Goal: Use online tool/utility: Utilize a website feature to perform a specific function

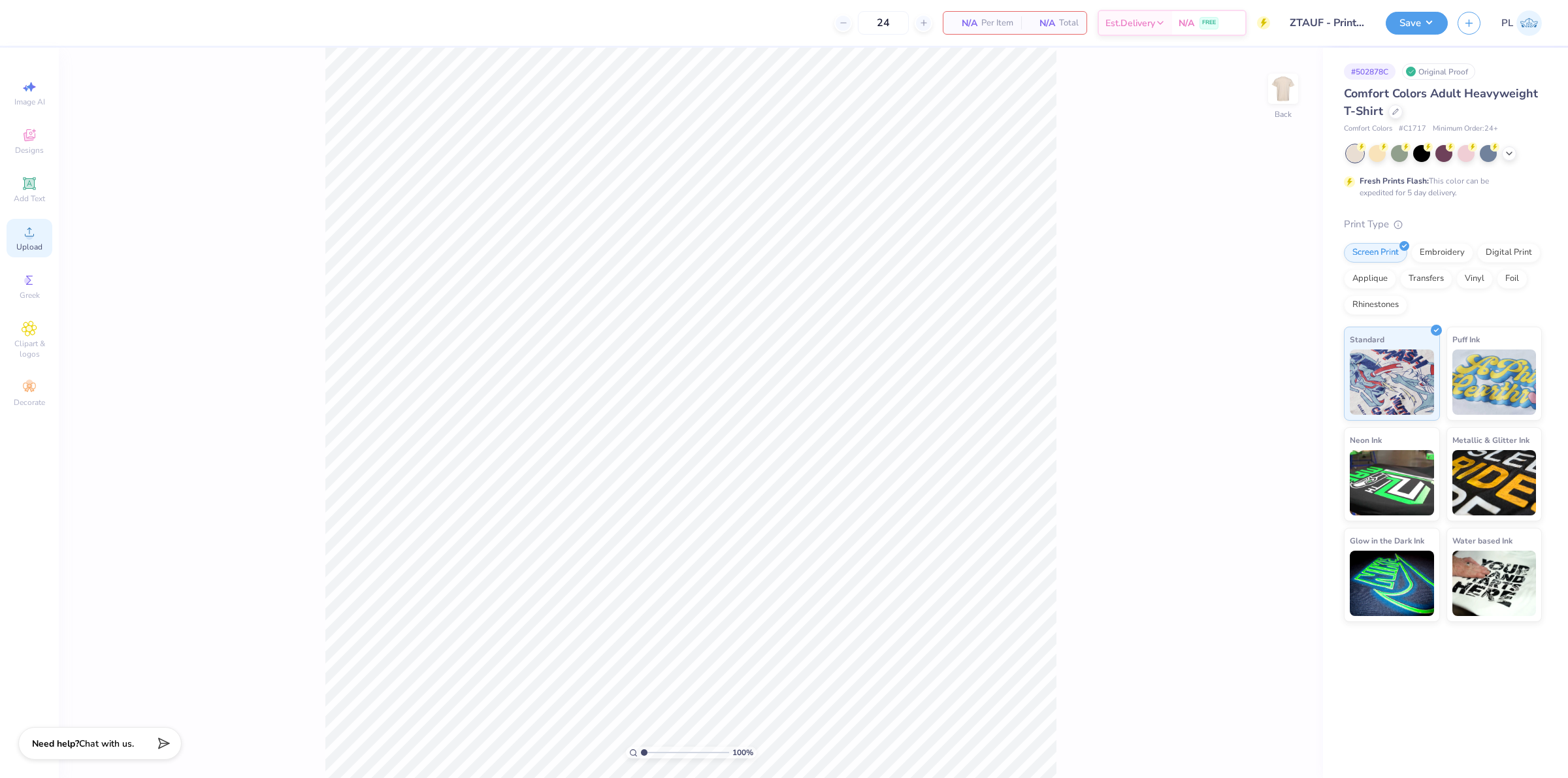
click at [34, 242] on span "Upload" at bounding box center [29, 246] width 26 height 10
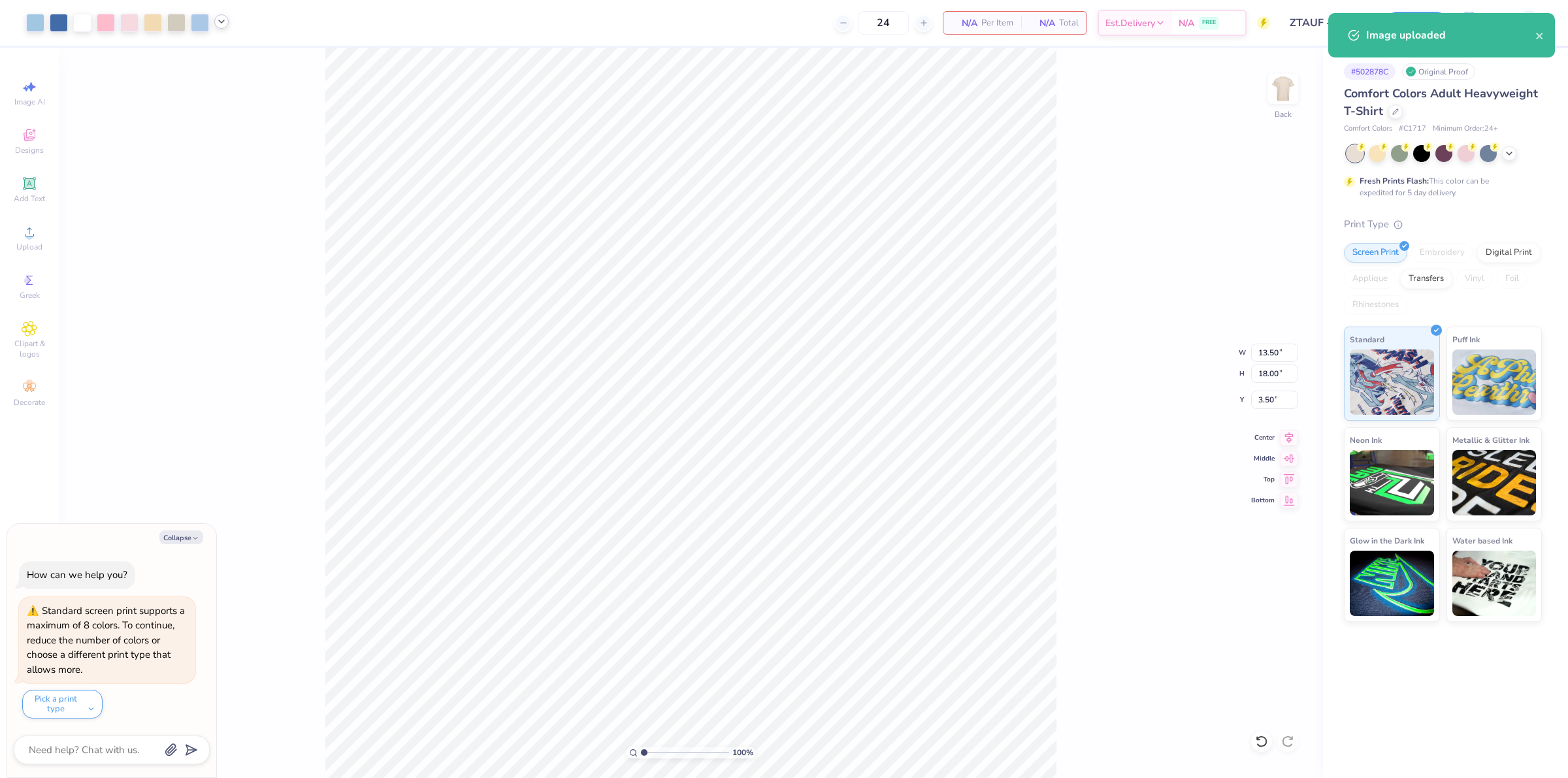
click at [221, 26] on icon at bounding box center [221, 21] width 10 height 10
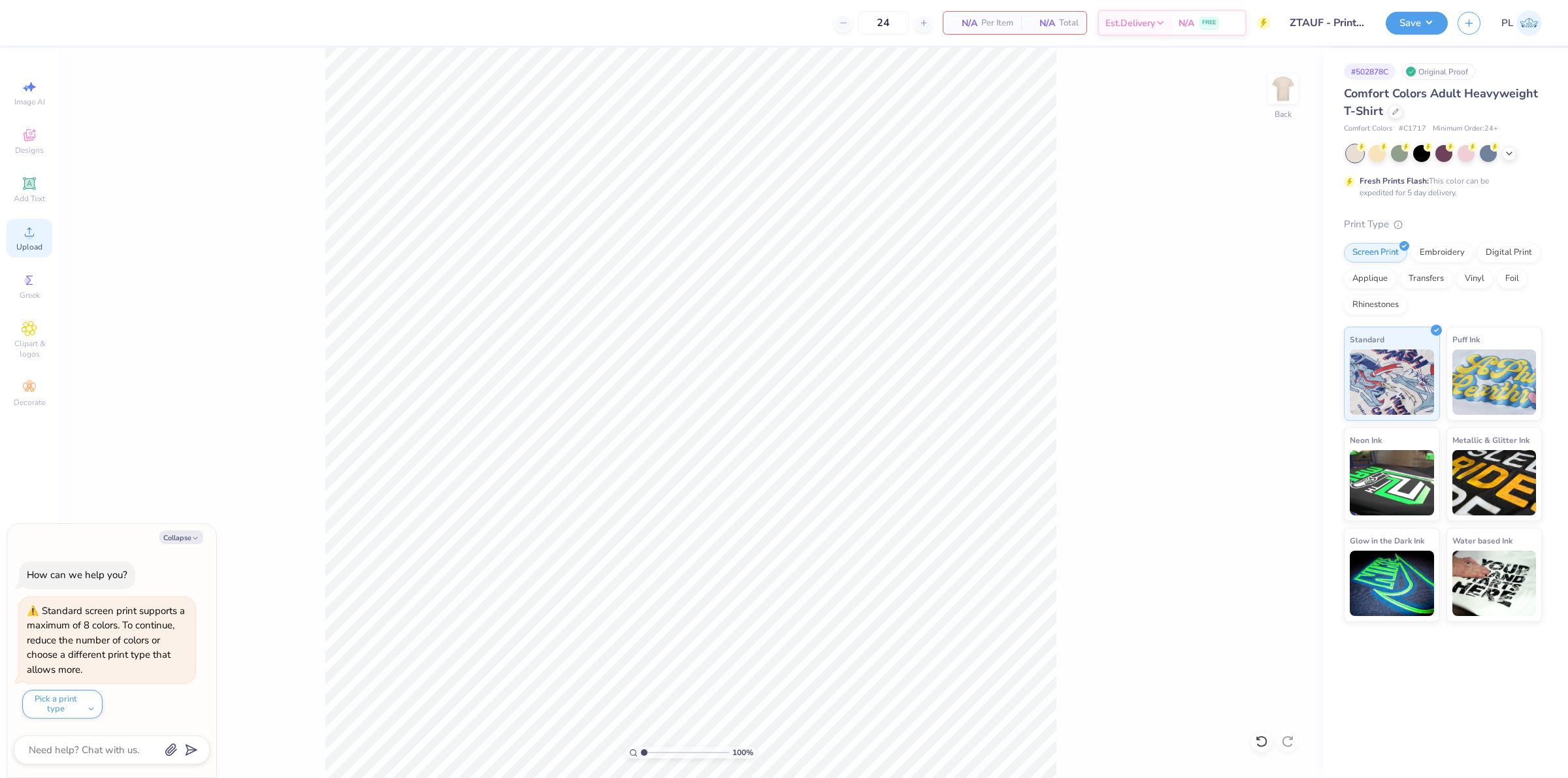
click at [35, 235] on icon at bounding box center [29, 231] width 16 height 16
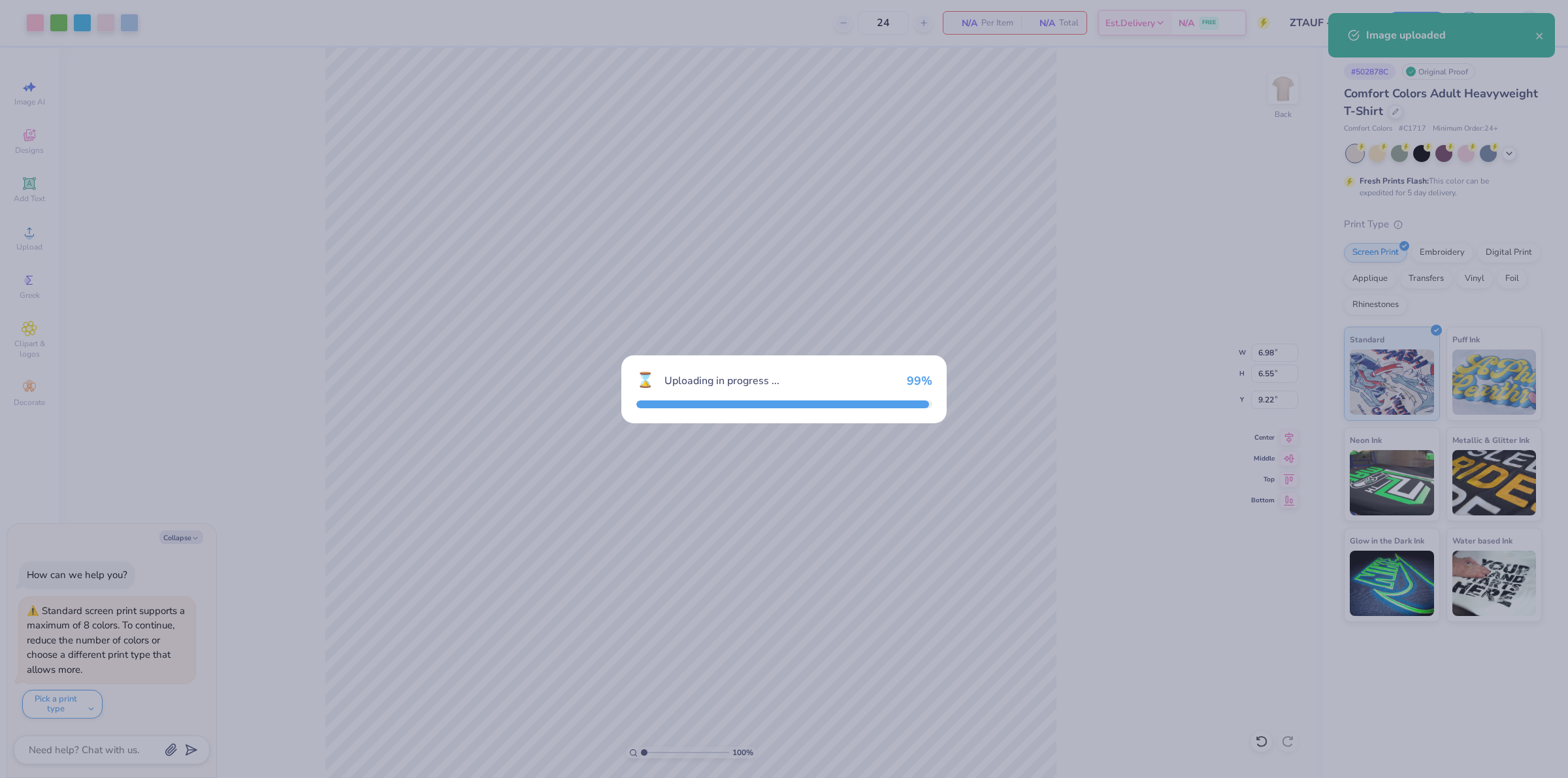
type textarea "x"
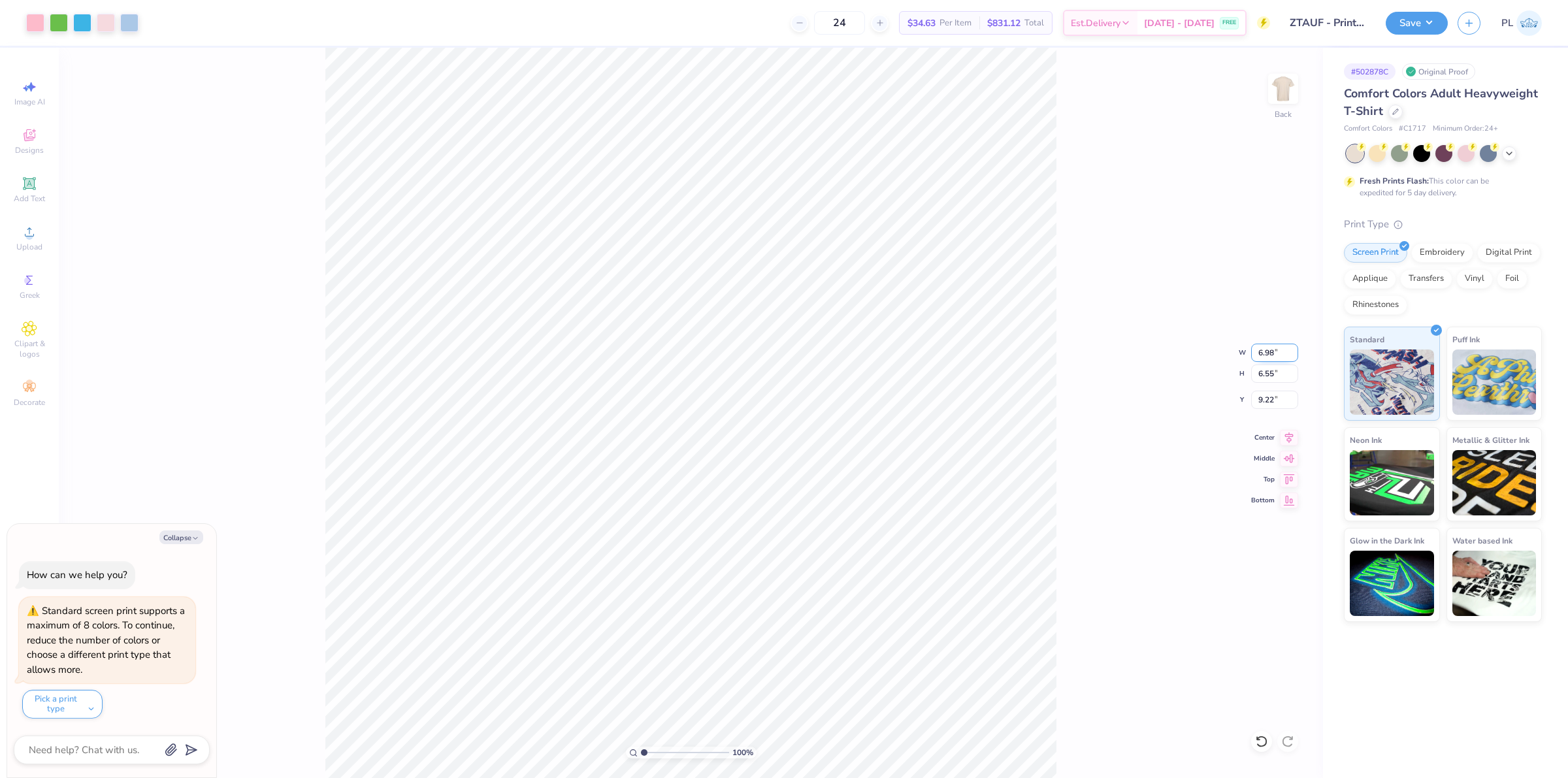
drag, startPoint x: 1280, startPoint y: 353, endPoint x: 1257, endPoint y: 353, distance: 23.0
click at [1257, 353] on input "6.98" at bounding box center [1274, 353] width 47 height 18
type input "4"
click at [1268, 376] on input "6.55" at bounding box center [1274, 373] width 47 height 18
type textarea "x"
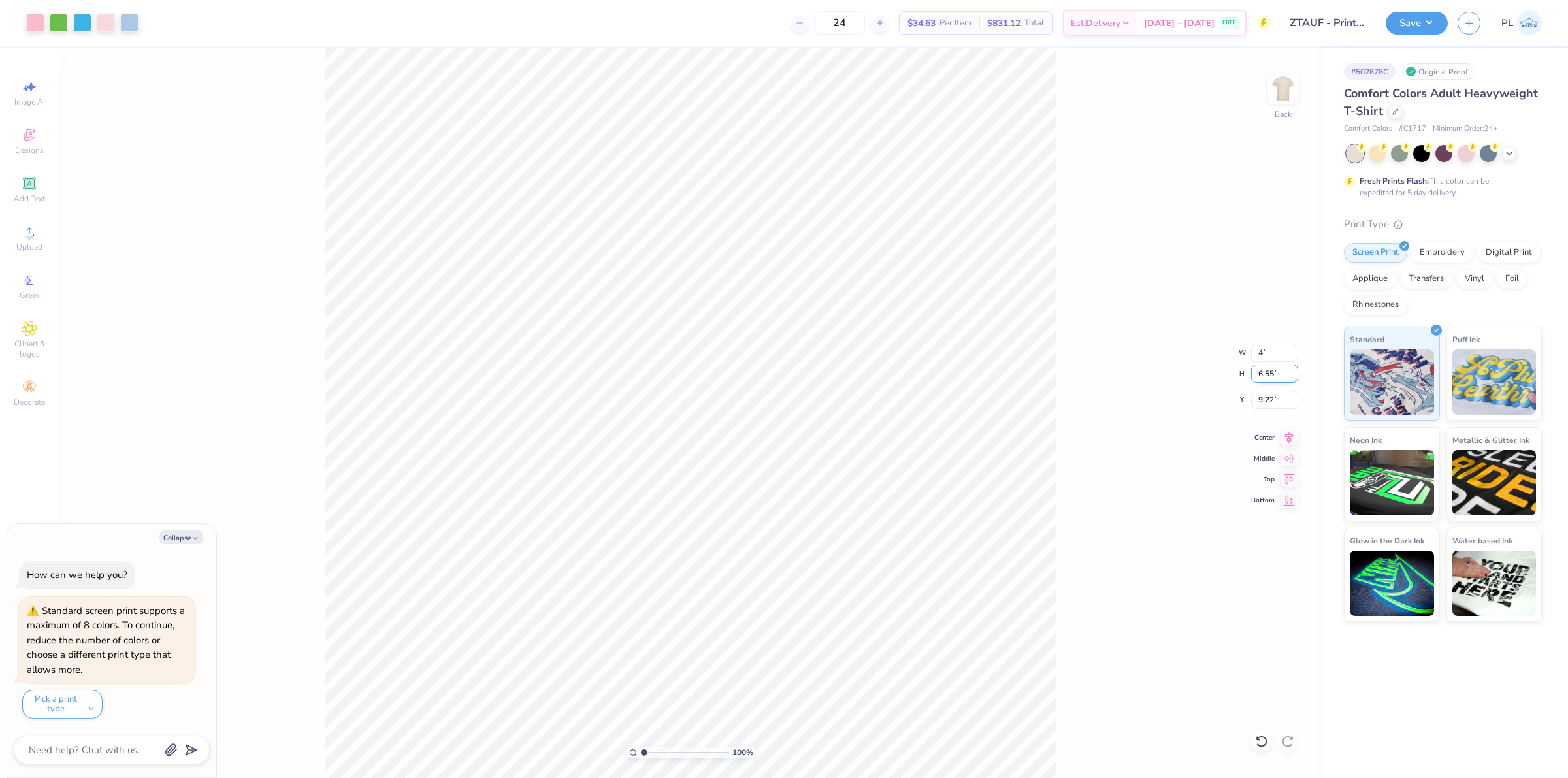
type input "4.00"
type input "3.75"
type input "10.62"
type textarea "x"
drag, startPoint x: 1284, startPoint y: 403, endPoint x: 1257, endPoint y: 402, distance: 27.0
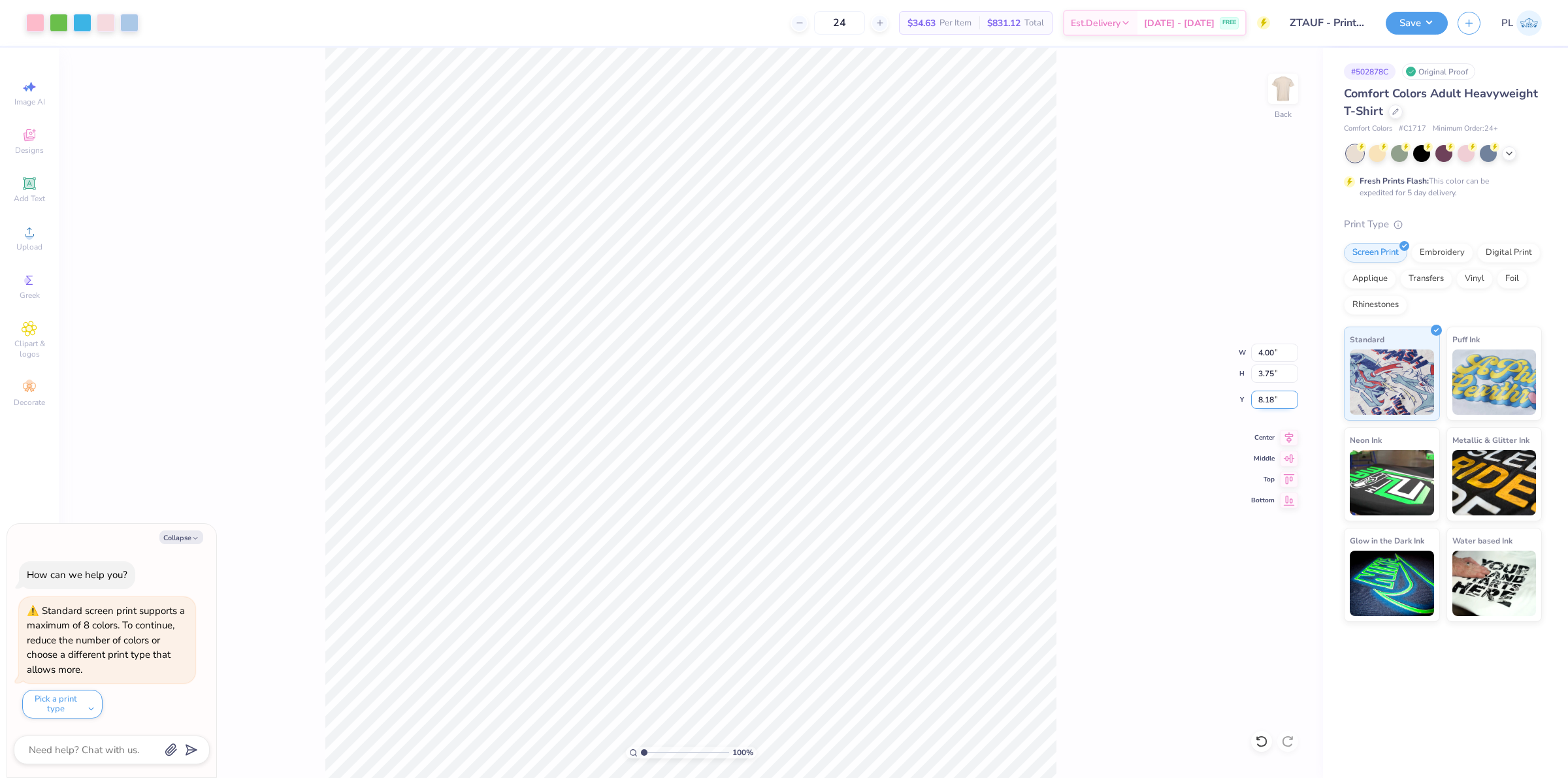
click at [1257, 402] on input "8.18" at bounding box center [1274, 400] width 47 height 18
type input "3"
click at [1260, 376] on input "3.75" at bounding box center [1274, 373] width 47 height 18
type textarea "x"
type input "3.00"
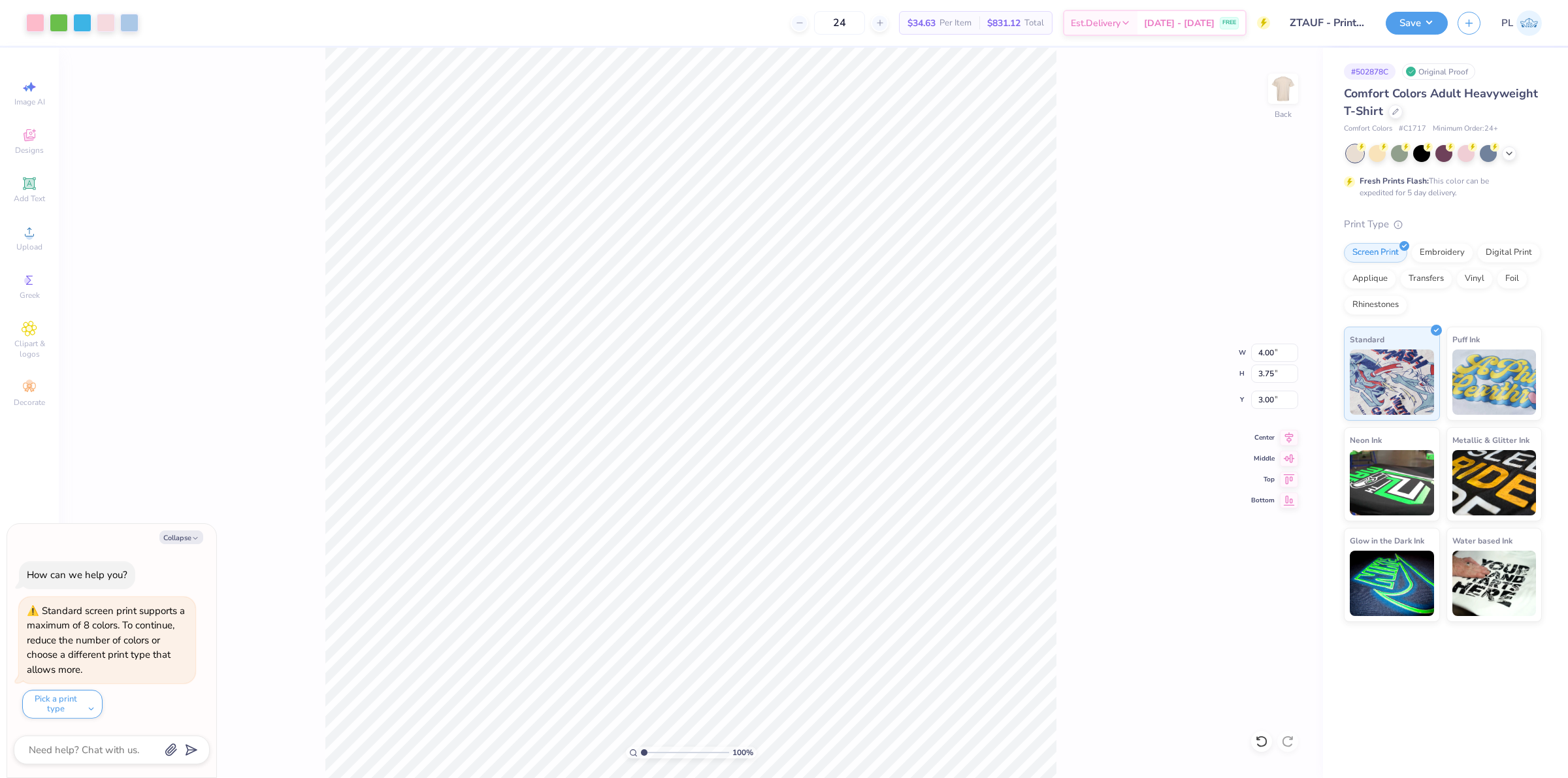
click at [1079, 420] on div "100 % Back W 4.00 4.00 " H 3.75 3.75 " Y 3.00 3.00 " Center Middle Top Bottom" at bounding box center [691, 412] width 1264 height 731
click at [1288, 85] on img at bounding box center [1283, 88] width 52 height 52
click at [43, 243] on div "Upload" at bounding box center [29, 238] width 45 height 39
drag, startPoint x: 1259, startPoint y: 351, endPoint x: 1297, endPoint y: 353, distance: 38.1
click at [1297, 353] on input "13.50" at bounding box center [1274, 353] width 47 height 18
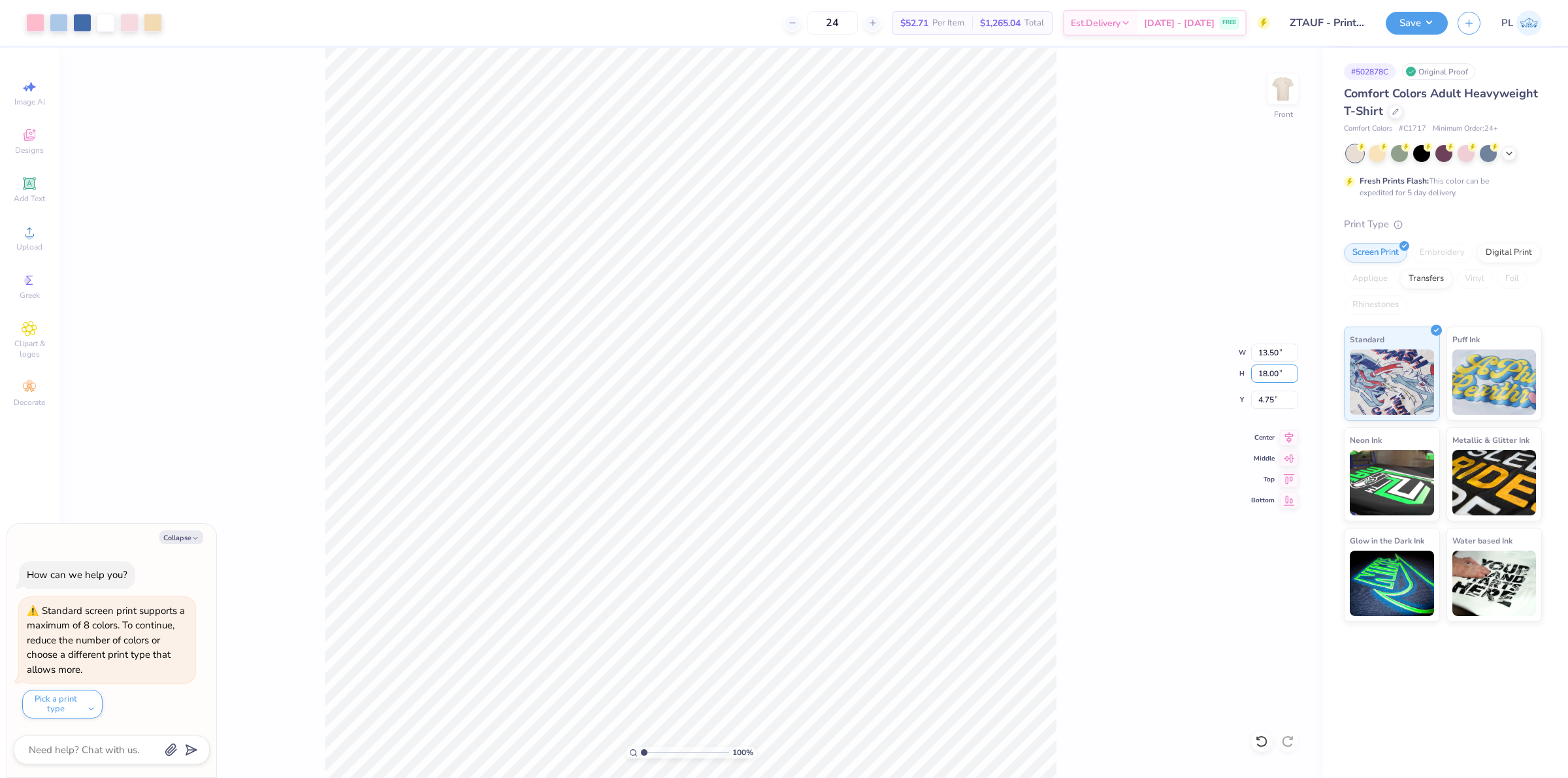
drag, startPoint x: 1282, startPoint y: 374, endPoint x: 1249, endPoint y: 379, distance: 33.4
click at [1249, 379] on div "100 % Front W 13.50 13.50 " H 18.00 18.00 " Y 4.75 4.75 " Center Middle Top Bot…" at bounding box center [691, 412] width 1264 height 731
type textarea "x"
drag, startPoint x: 1282, startPoint y: 373, endPoint x: 1255, endPoint y: 377, distance: 27.3
click at [1255, 377] on input "18.00" at bounding box center [1274, 373] width 47 height 18
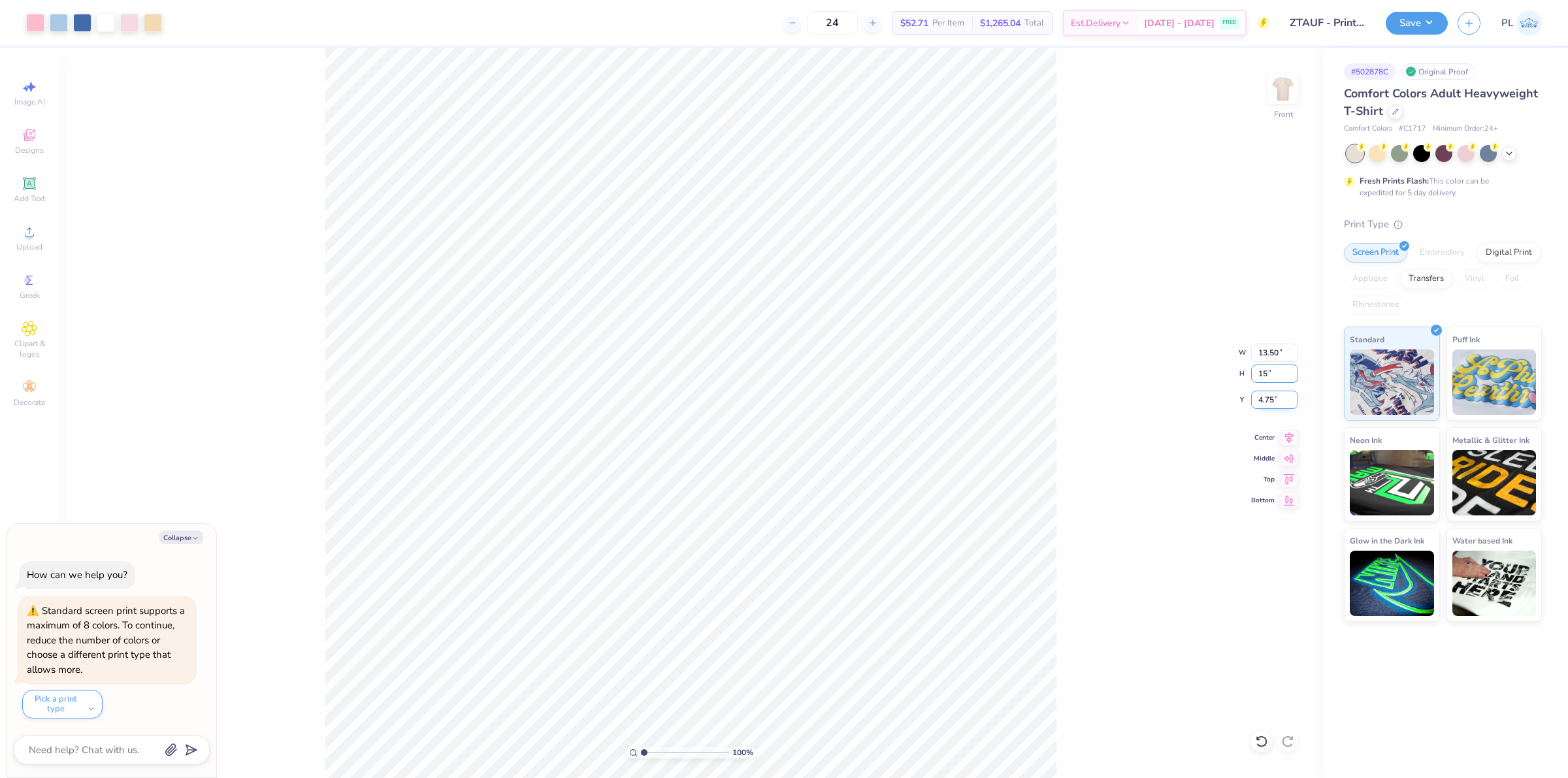
type input "15"
click at [1272, 408] on input "4.75" at bounding box center [1274, 400] width 47 height 18
type textarea "x"
type input "11.25"
type input "15.00"
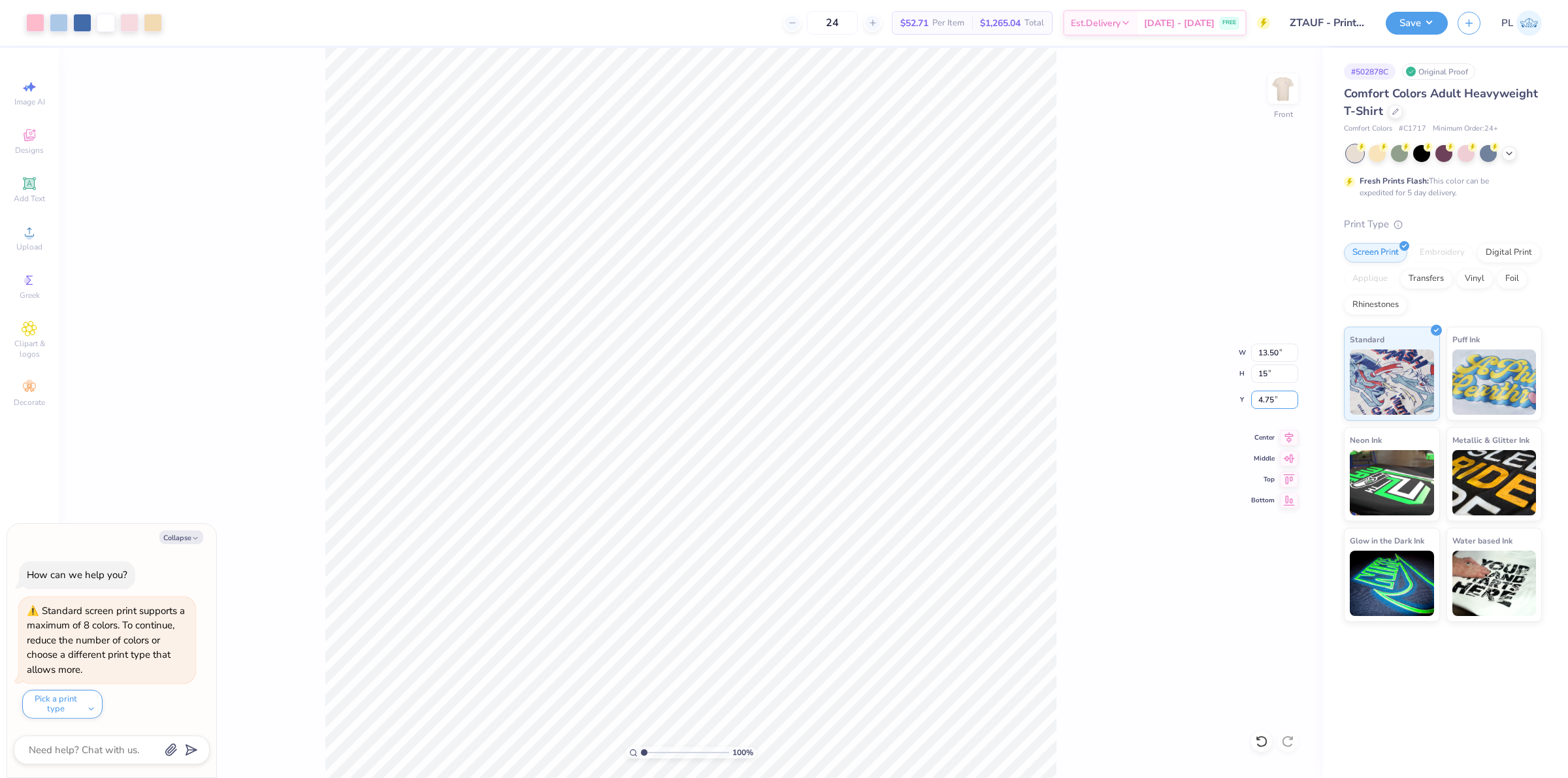
type input "6.25"
click at [1103, 441] on div "100 % Front W 11.25 11.25 " H 15.00 15.00 " Y 6.25 6.25 " Center Middle Top Bot…" at bounding box center [691, 412] width 1264 height 731
type textarea "x"
type input "1.45526442499465"
type textarea "x"
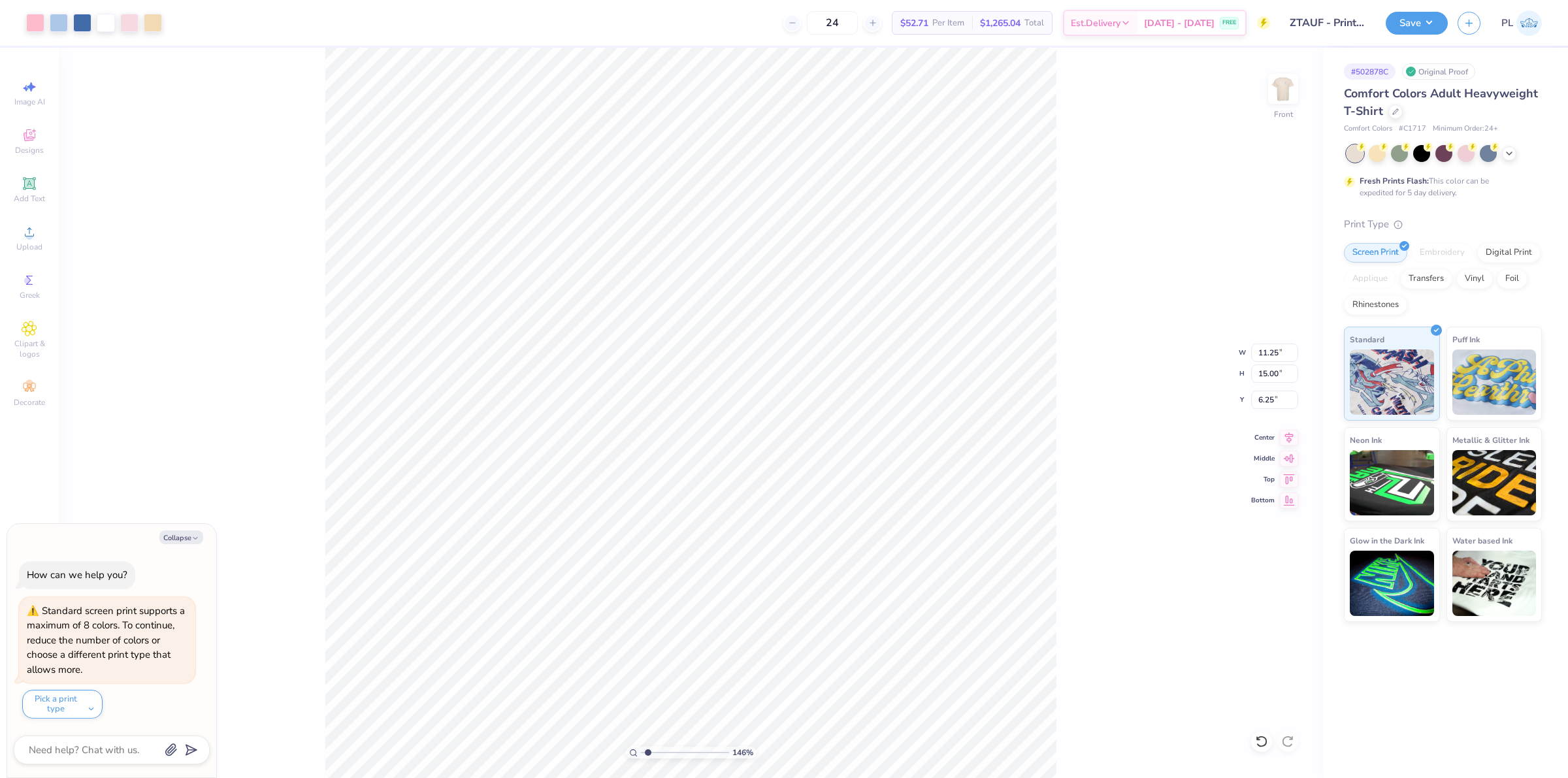
type input "1.45526442499465"
type textarea "x"
type input "1.45526442499465"
type textarea "x"
type input "1.45526442499465"
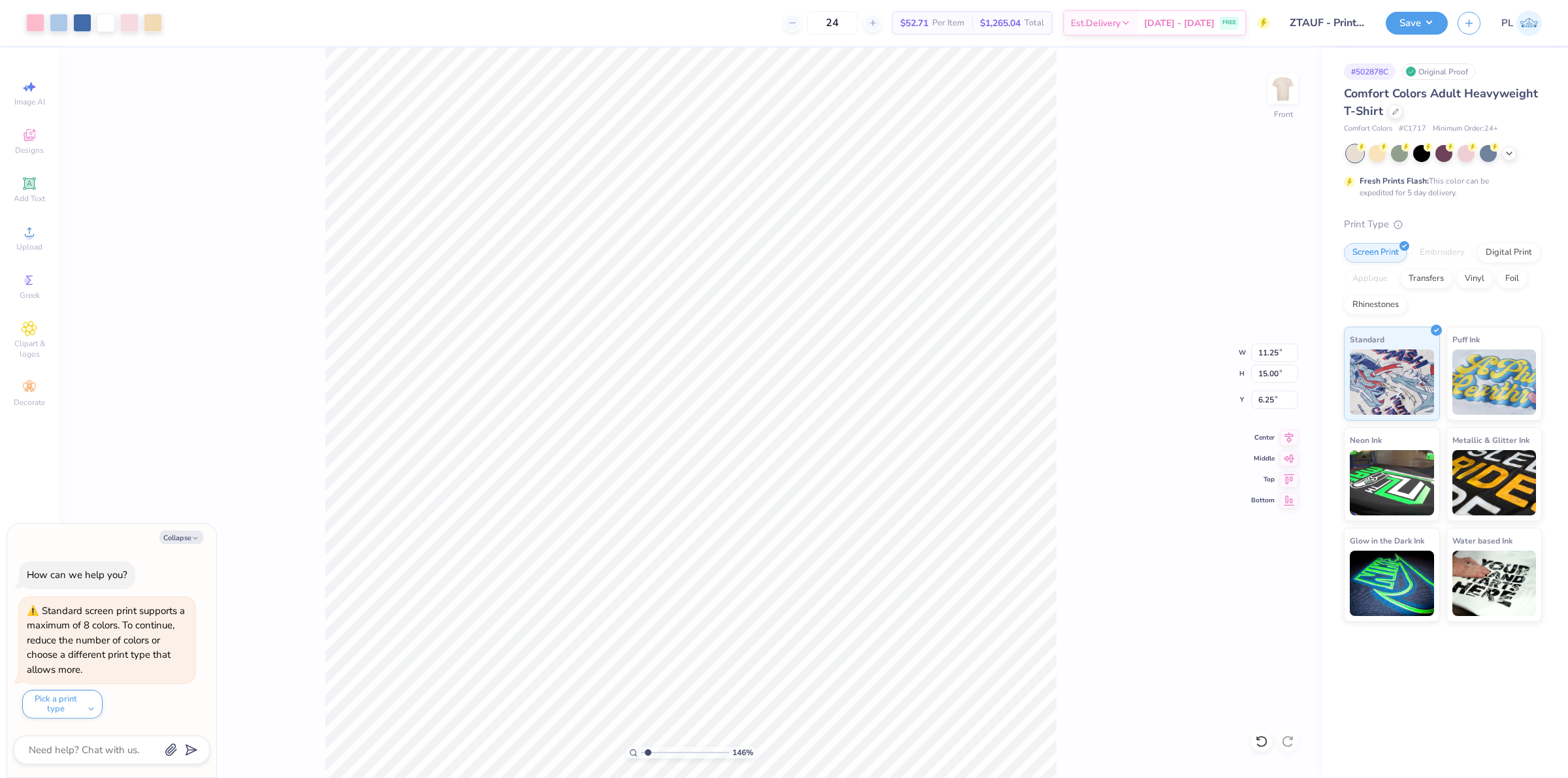
type textarea "x"
type input "1"
type textarea "x"
type input "1"
type textarea "x"
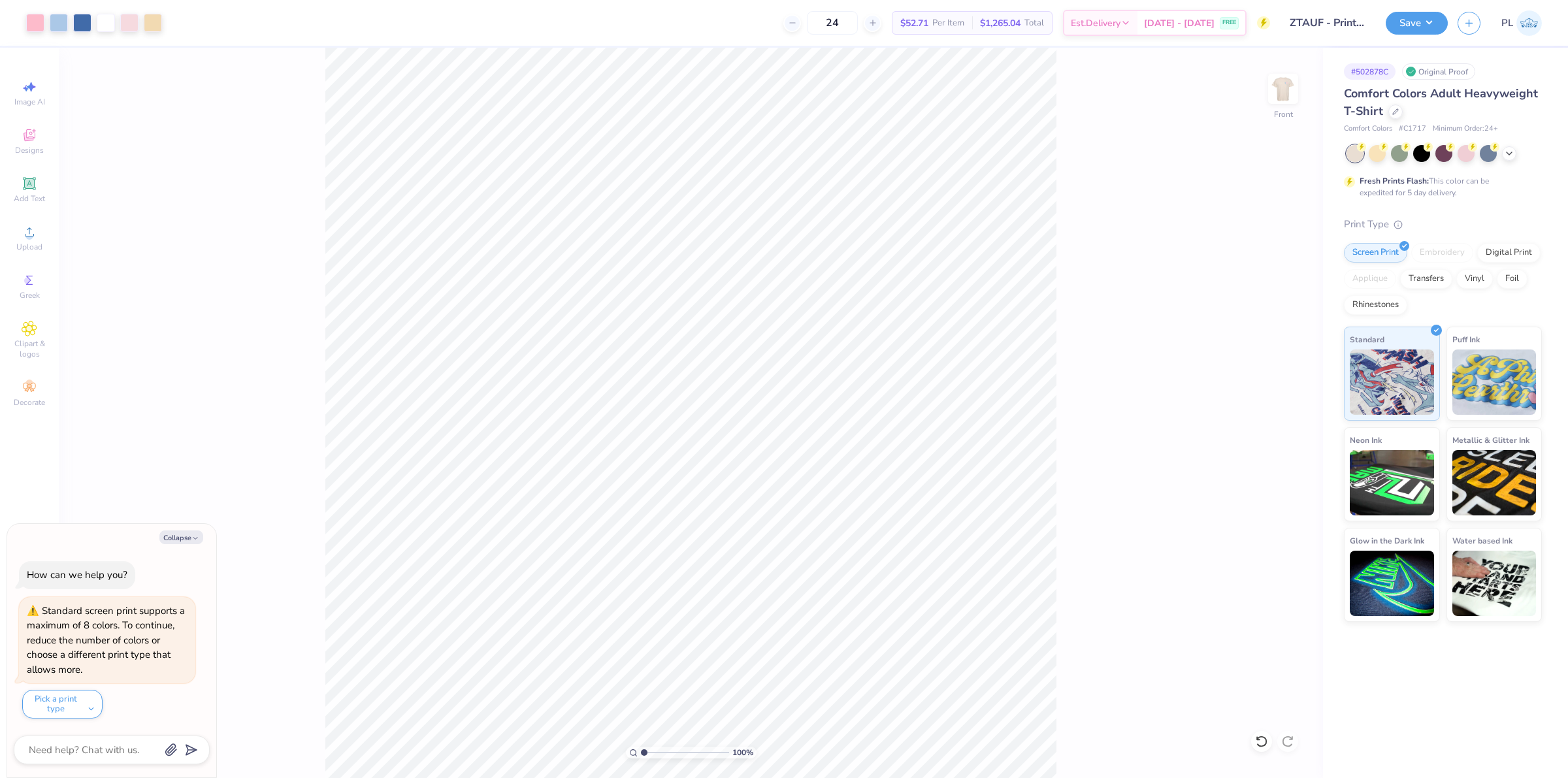
type input "1"
type textarea "x"
drag, startPoint x: 1266, startPoint y: 402, endPoint x: 1279, endPoint y: 400, distance: 13.2
click at [1279, 400] on input "6.25" at bounding box center [1274, 400] width 47 height 18
type input "3"
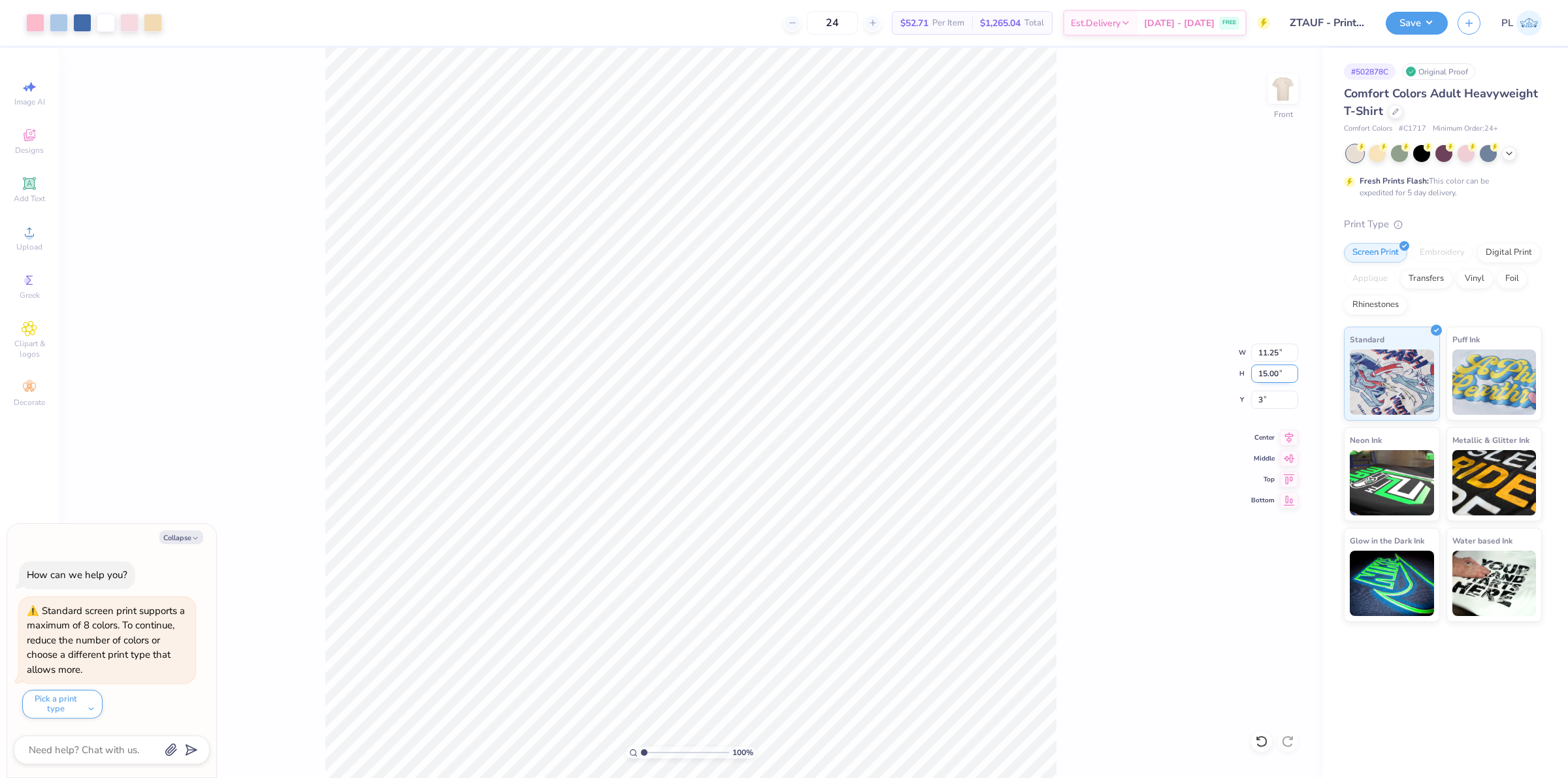
click at [1265, 377] on input "15.00" at bounding box center [1274, 373] width 47 height 18
type input "1"
type textarea "x"
type input "3.00"
type input "1"
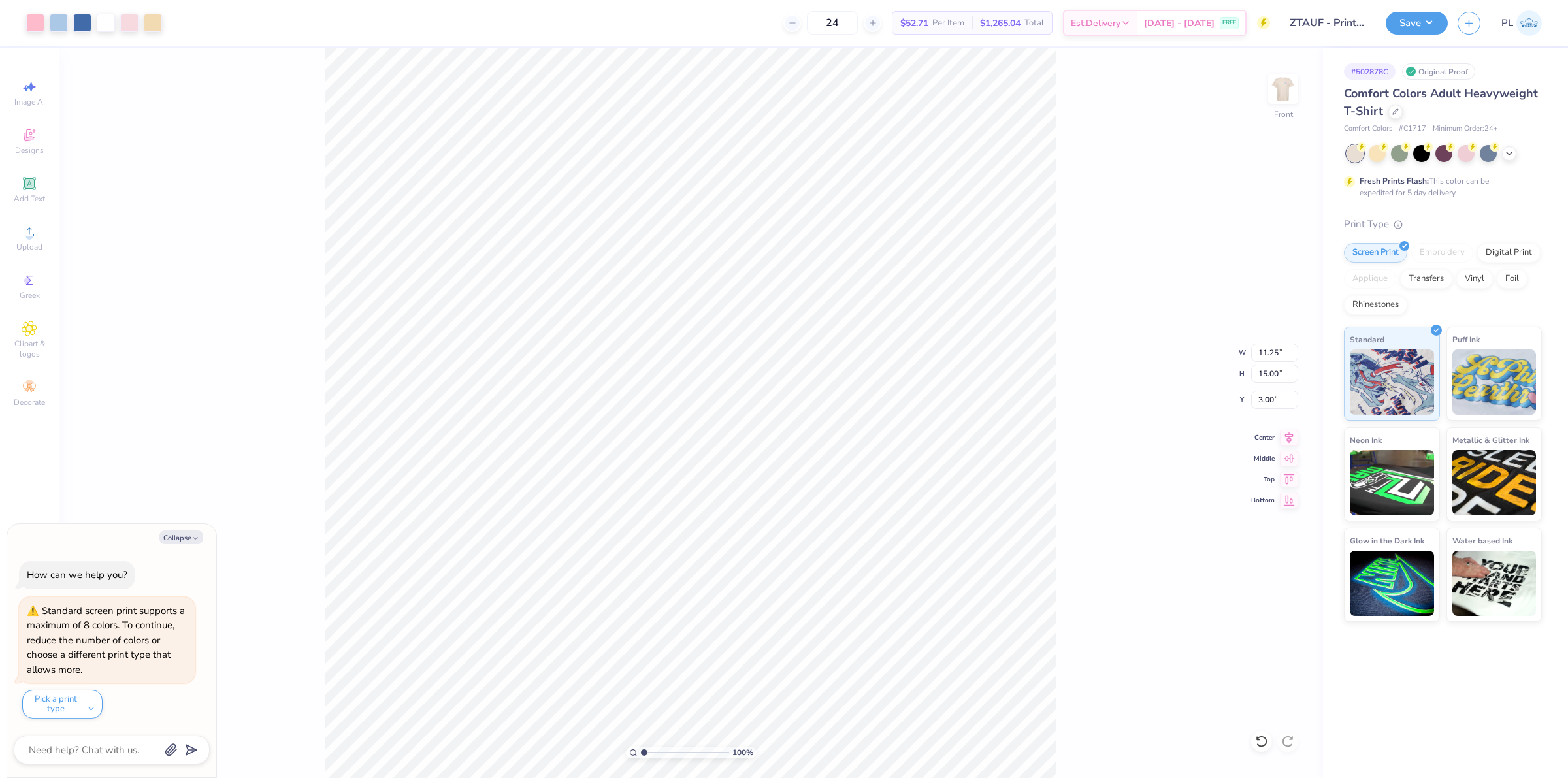
type textarea "x"
type input "1"
type textarea "x"
type input "1"
type textarea "x"
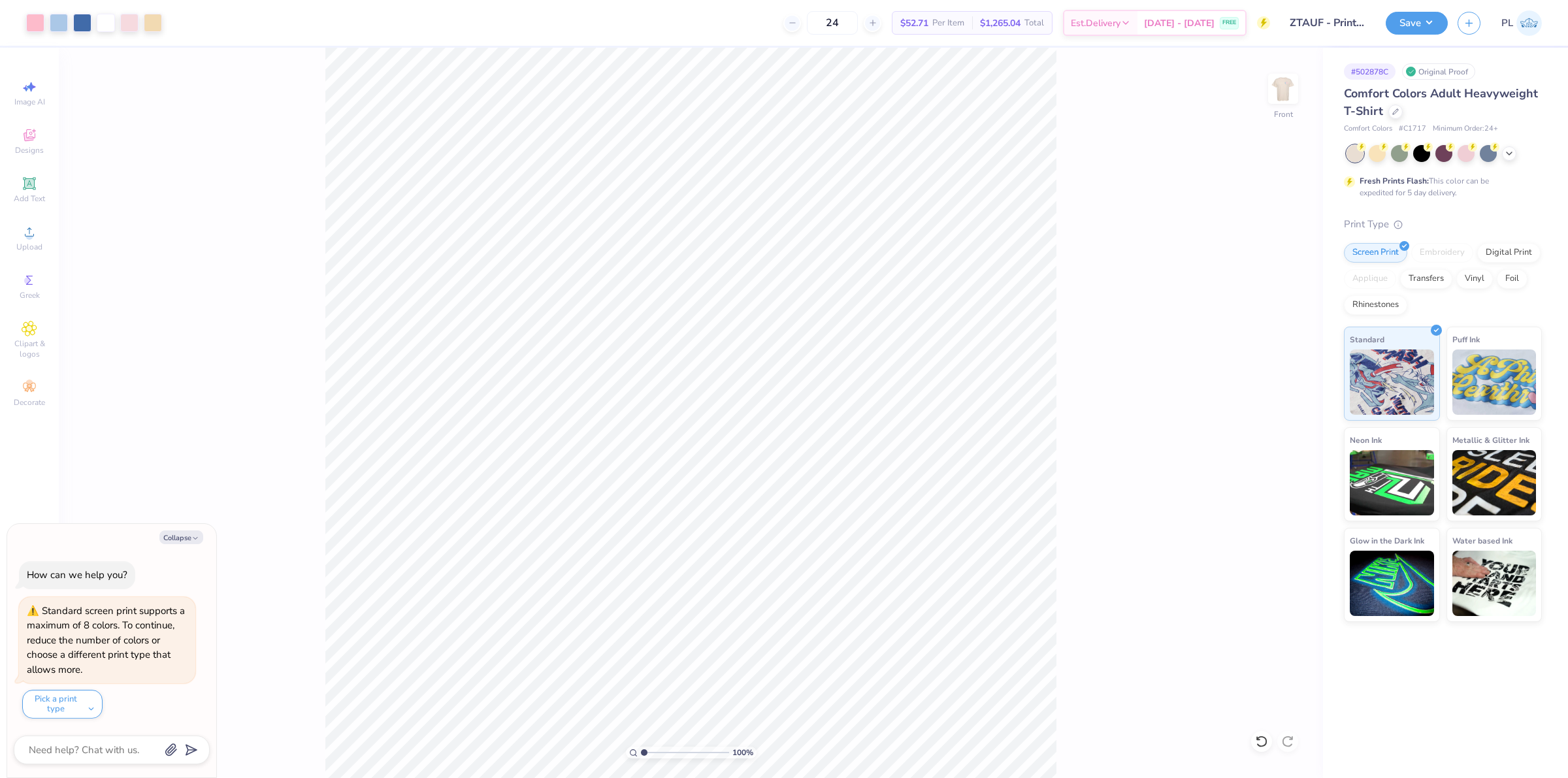
type input "1"
type textarea "x"
type input "1"
type textarea "x"
type input "1"
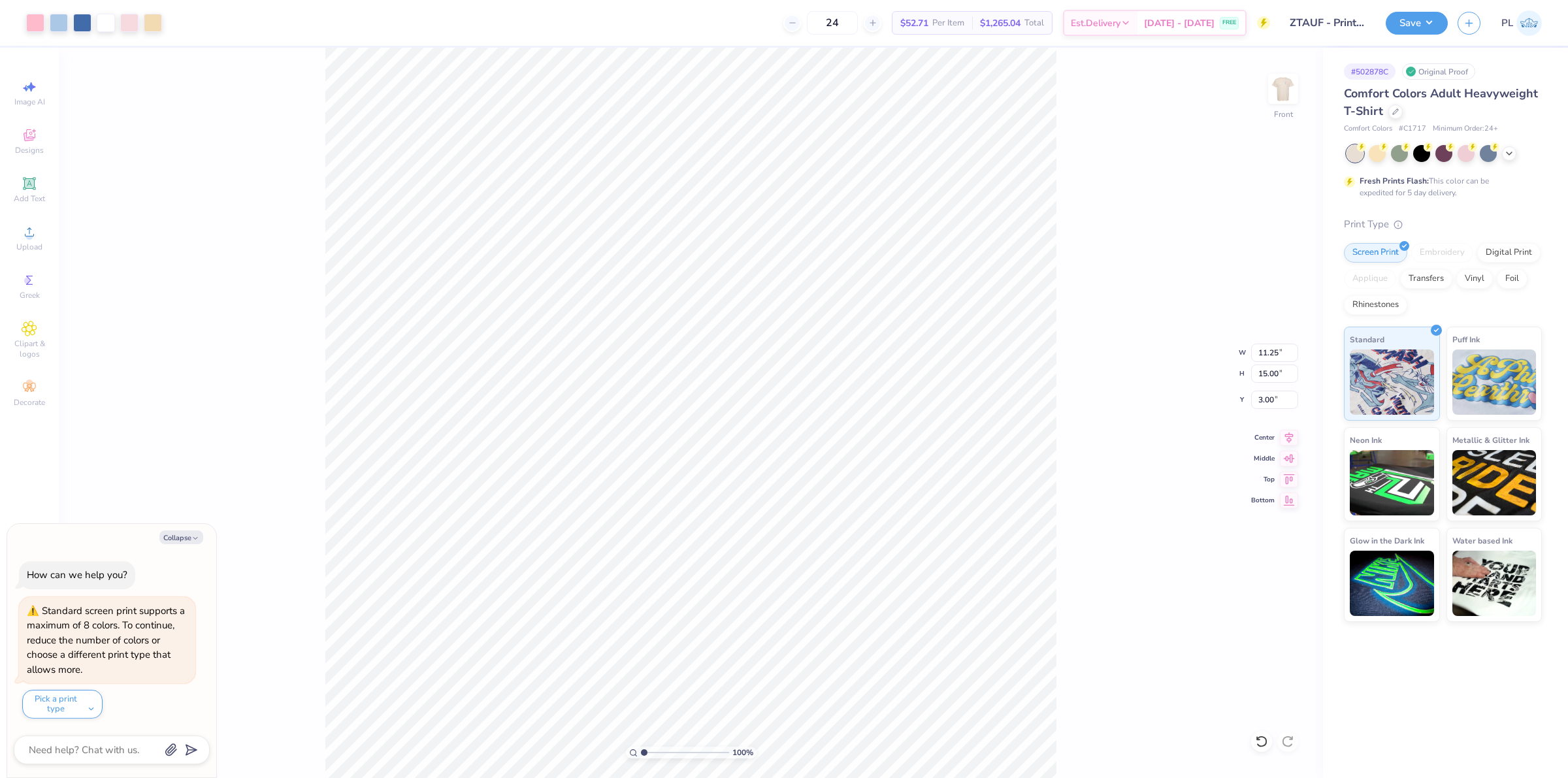
type textarea "x"
type input "1"
type textarea "x"
type input "1"
type textarea "x"
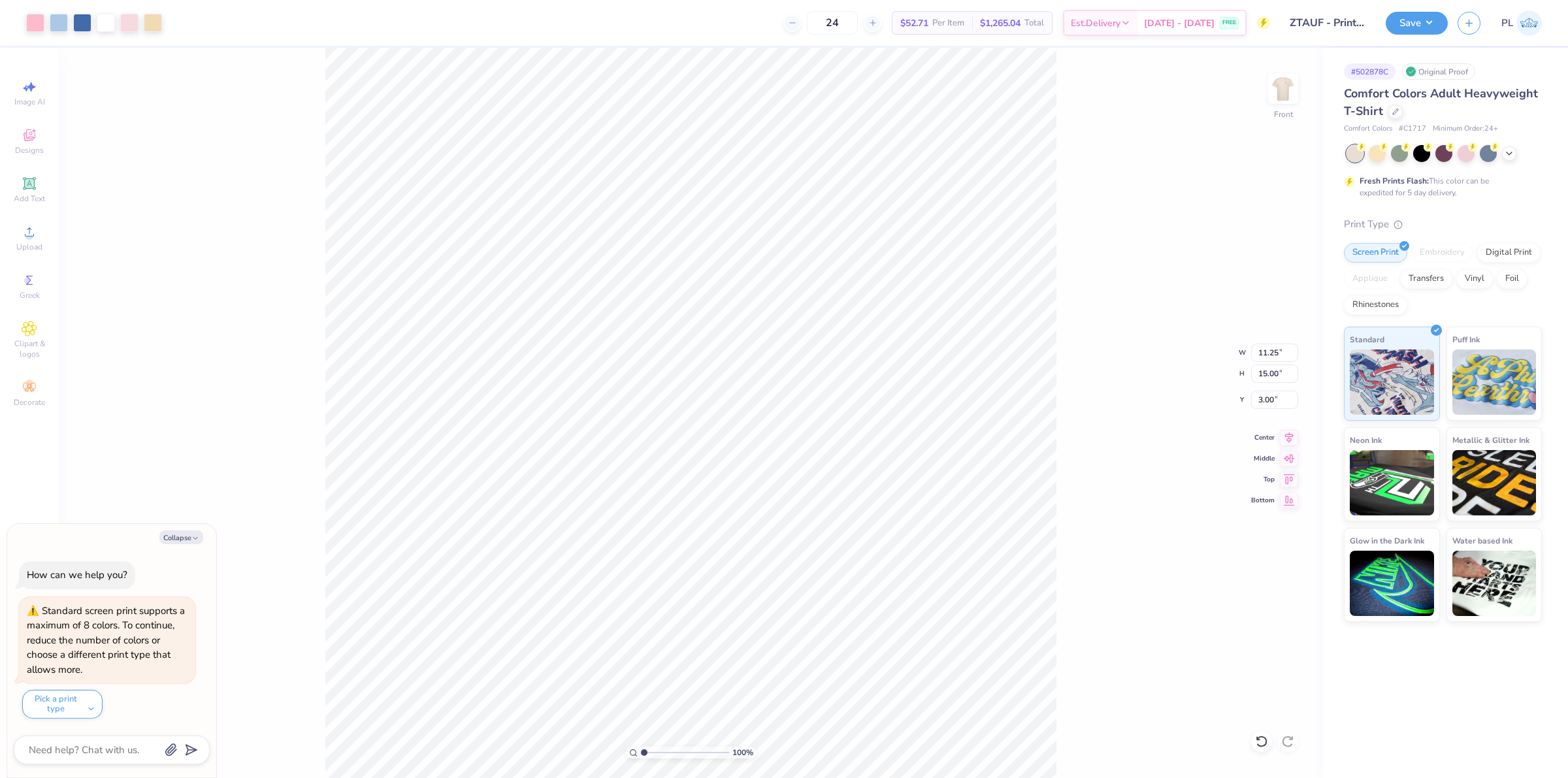
type input "1"
type textarea "x"
click at [1431, 9] on div "Save PL" at bounding box center [1477, 22] width 183 height 45
click at [1429, 23] on button "Save" at bounding box center [1417, 21] width 62 height 23
type input "1"
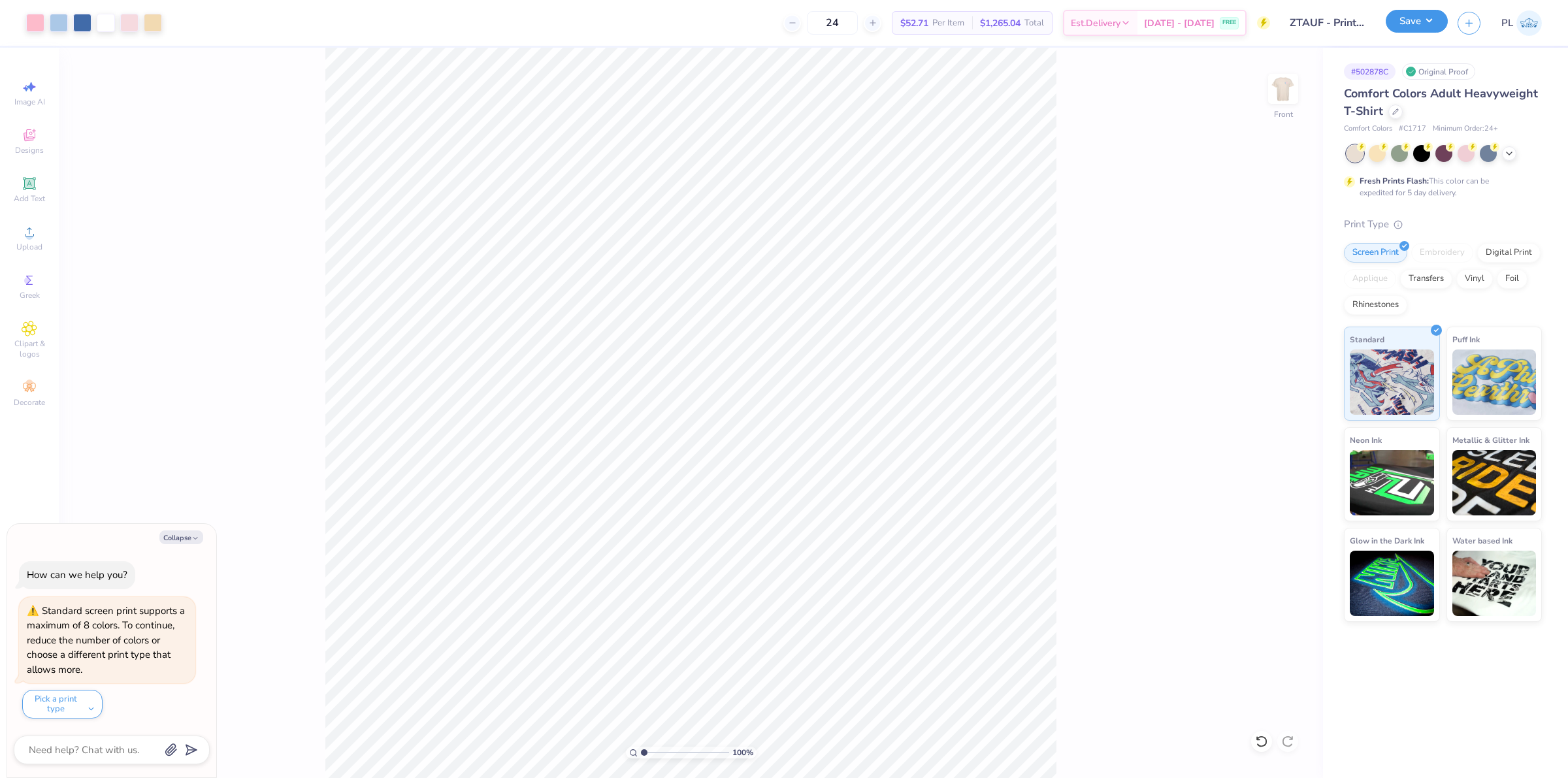
type textarea "x"
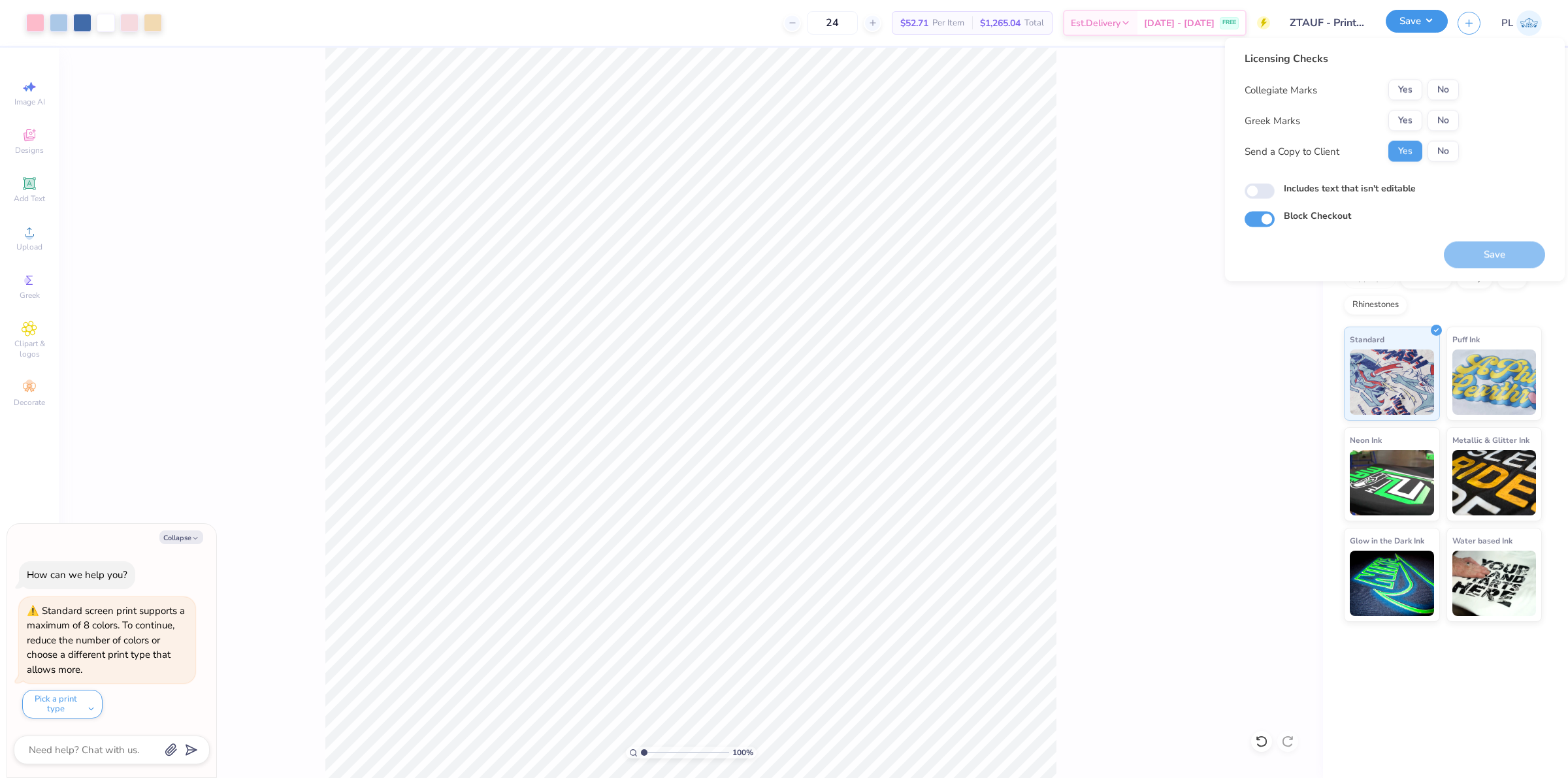
click at [1439, 17] on button "Save" at bounding box center [1417, 21] width 62 height 23
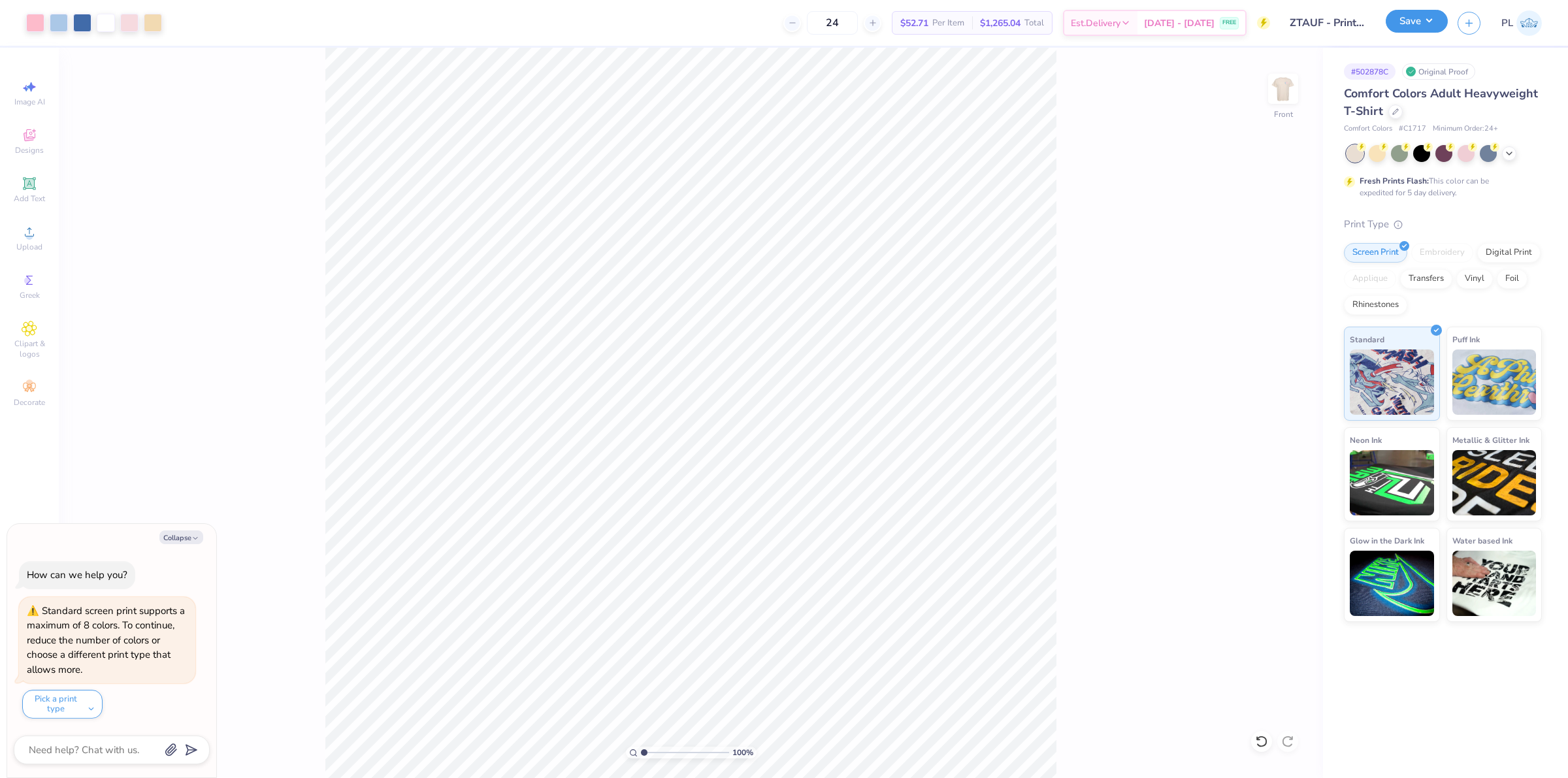
click at [1439, 17] on button "Save" at bounding box center [1417, 21] width 62 height 23
type input "1"
type textarea "x"
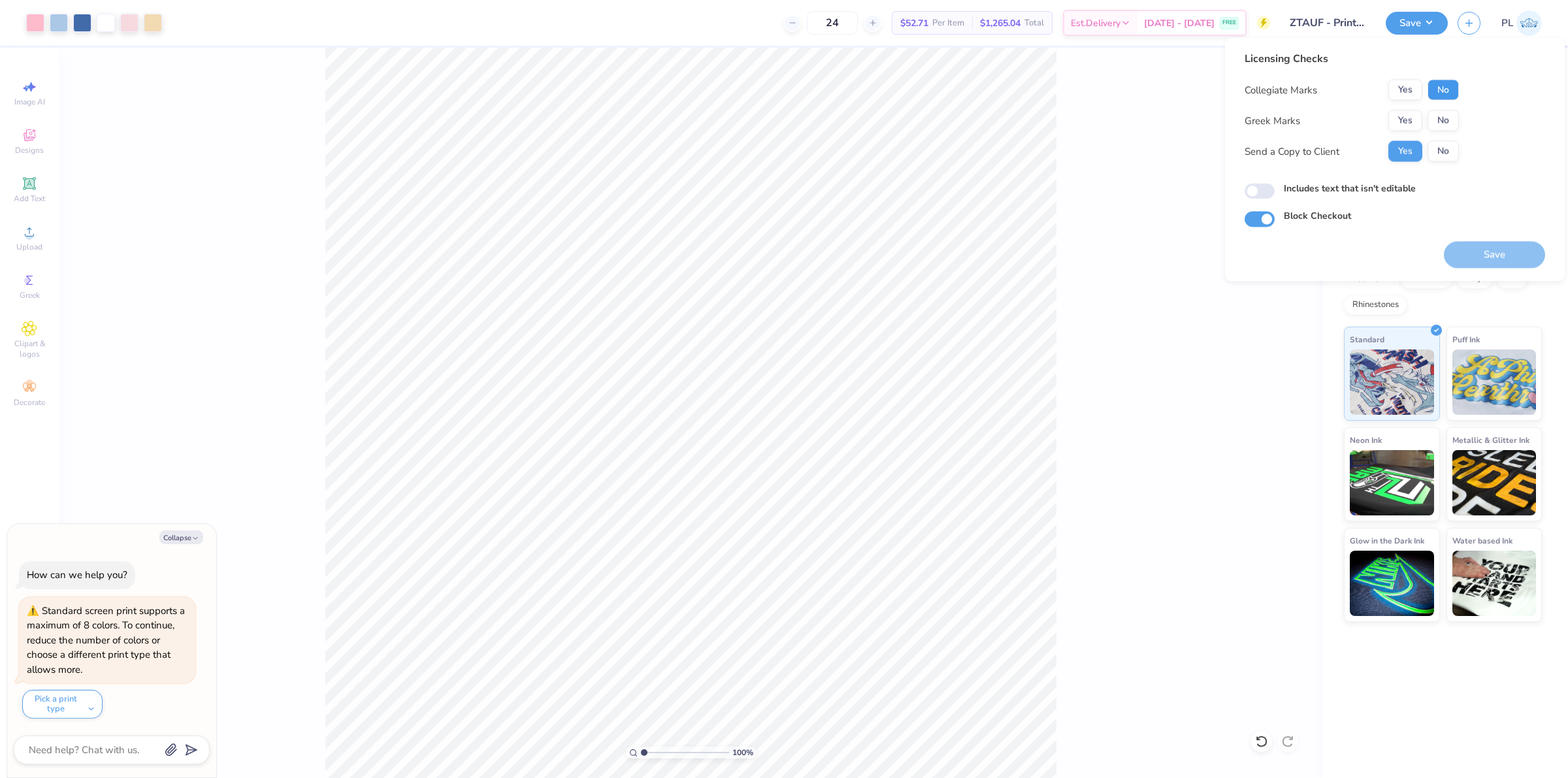
click at [1448, 86] on button "No" at bounding box center [1443, 90] width 31 height 21
click at [1400, 115] on button "Yes" at bounding box center [1405, 121] width 34 height 21
type input "1"
type textarea "x"
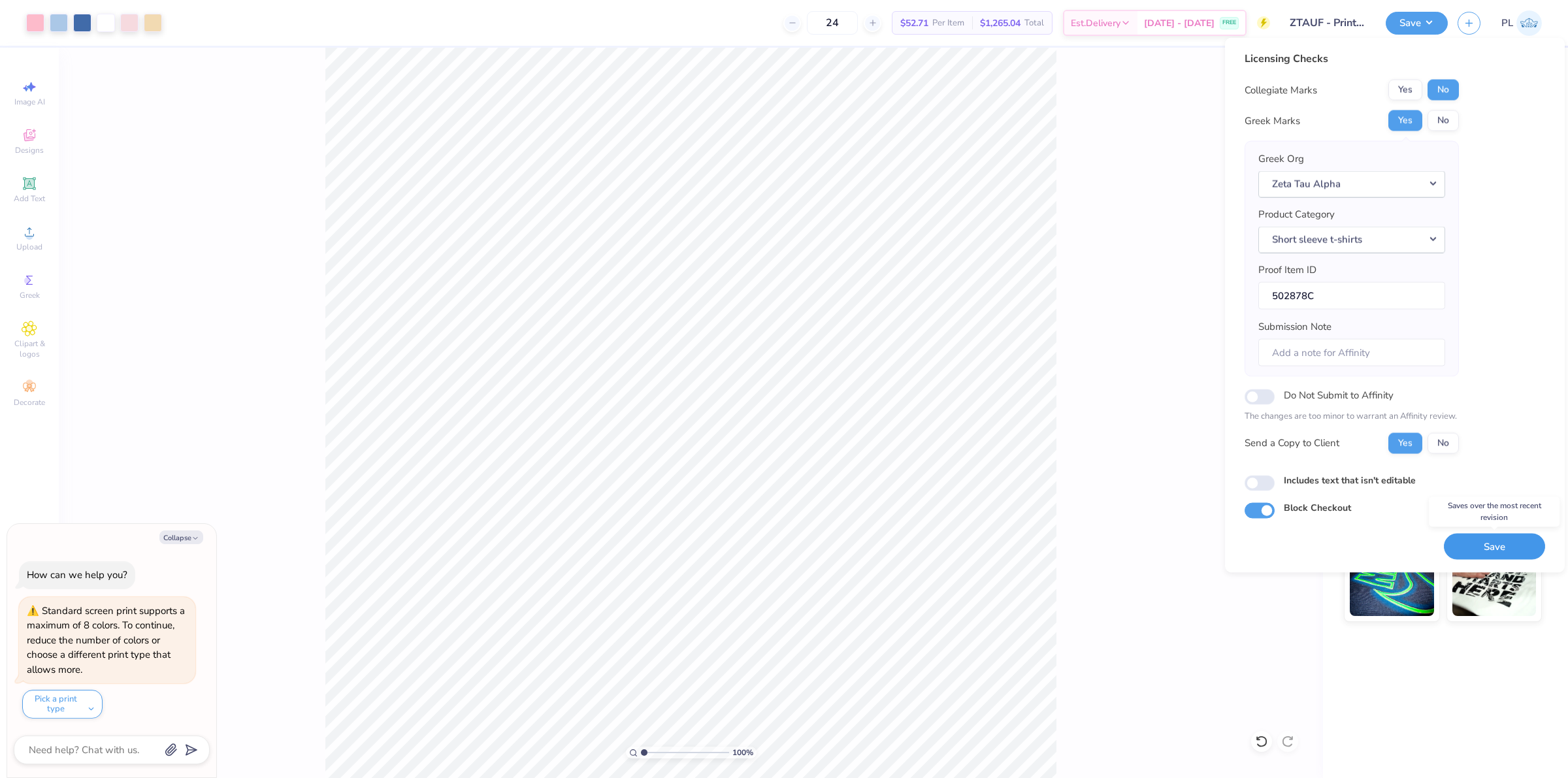
click at [1504, 553] on button "Save" at bounding box center [1494, 546] width 101 height 26
type input "1"
type textarea "x"
type input "1"
type textarea "x"
